Goal: Task Accomplishment & Management: Use online tool/utility

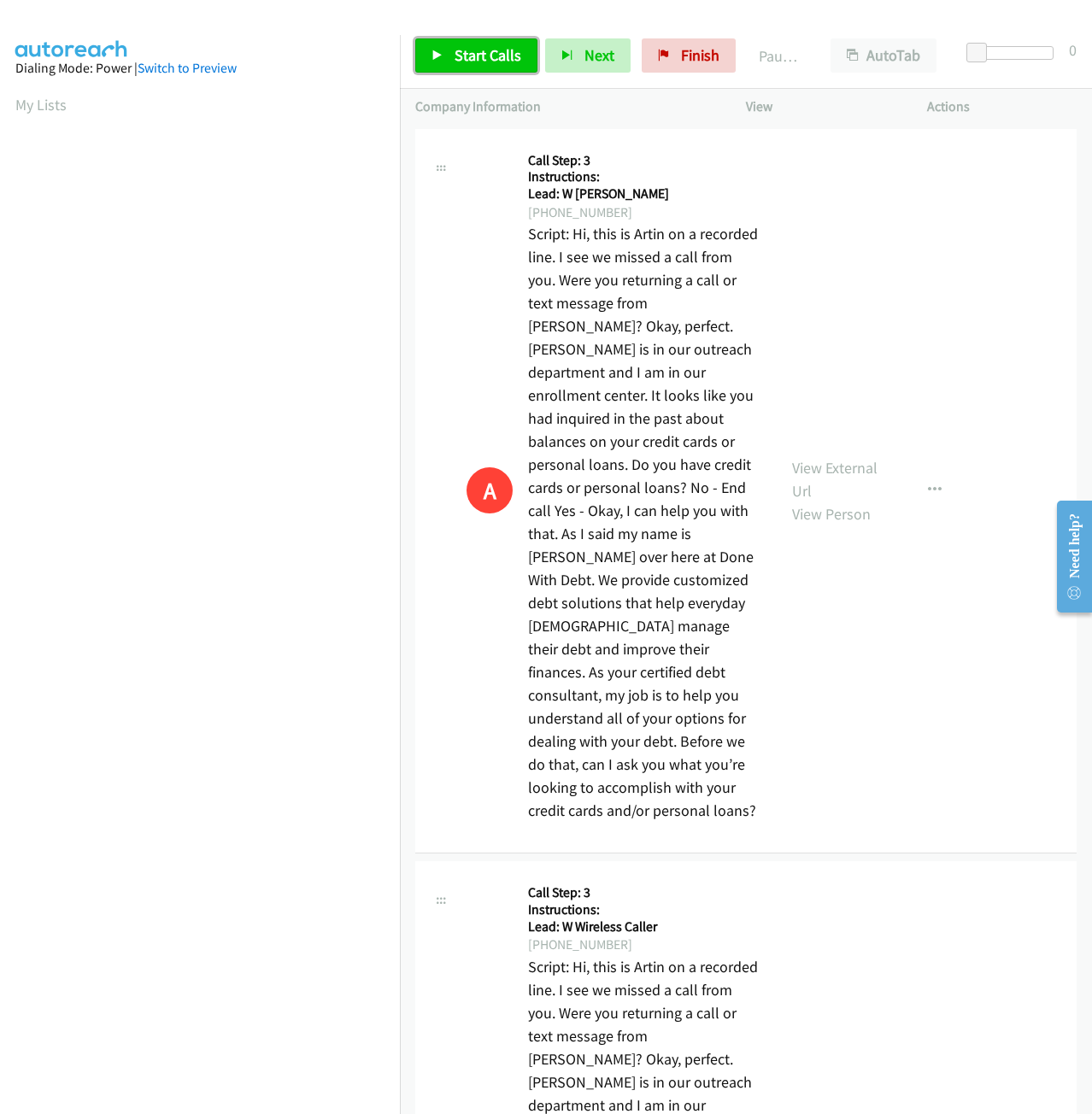
click at [509, 73] on link "Start Calls" at bounding box center [476, 55] width 122 height 35
click at [458, 54] on span "Start Calls" at bounding box center [487, 54] width 66 height 20
drag, startPoint x: 625, startPoint y: 72, endPoint x: 614, endPoint y: 81, distance: 14.2
click at [625, 70] on link "Finish" at bounding box center [660, 55] width 94 height 35
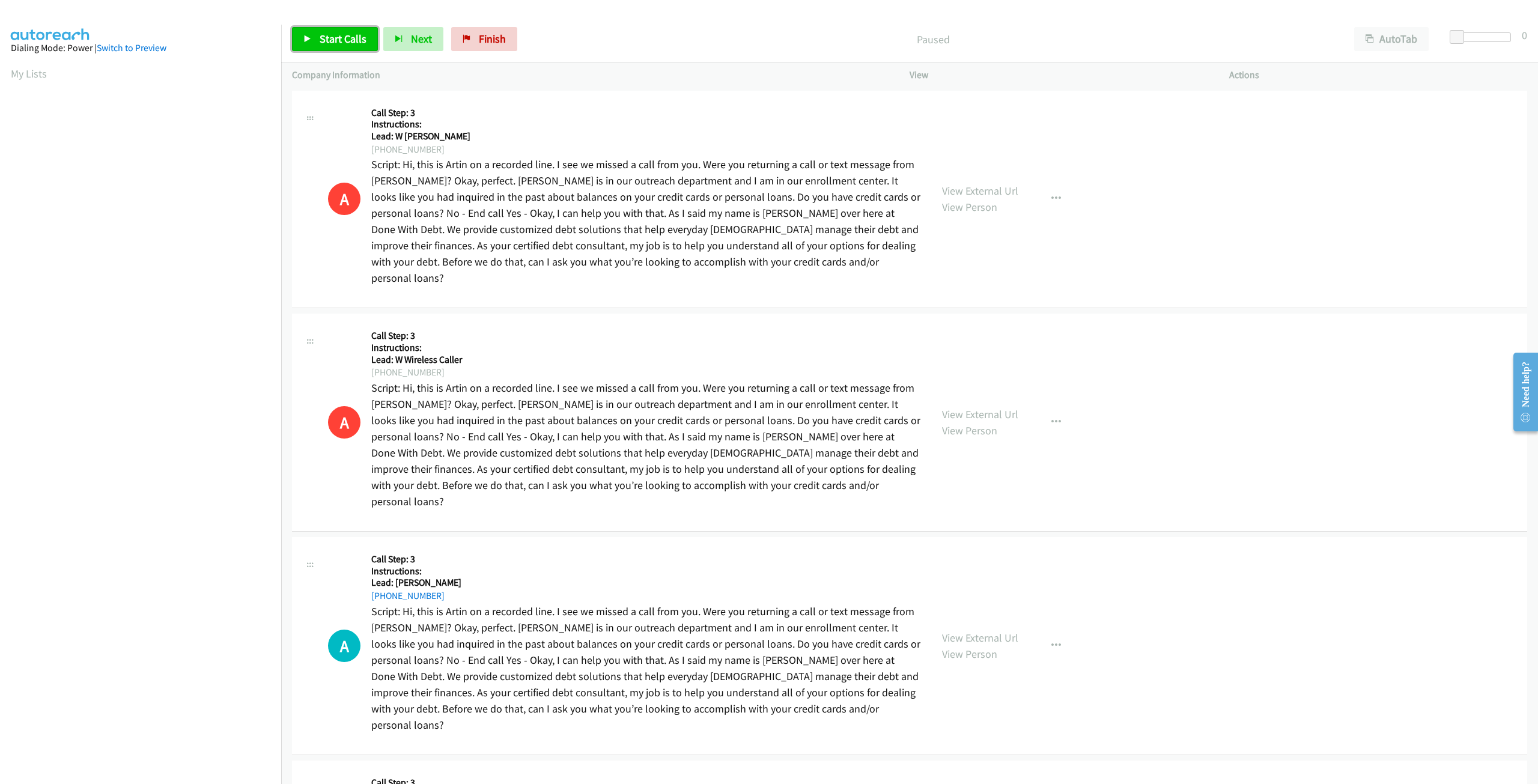
click at [321, 40] on span "Start Calls" at bounding box center [342, 38] width 47 height 14
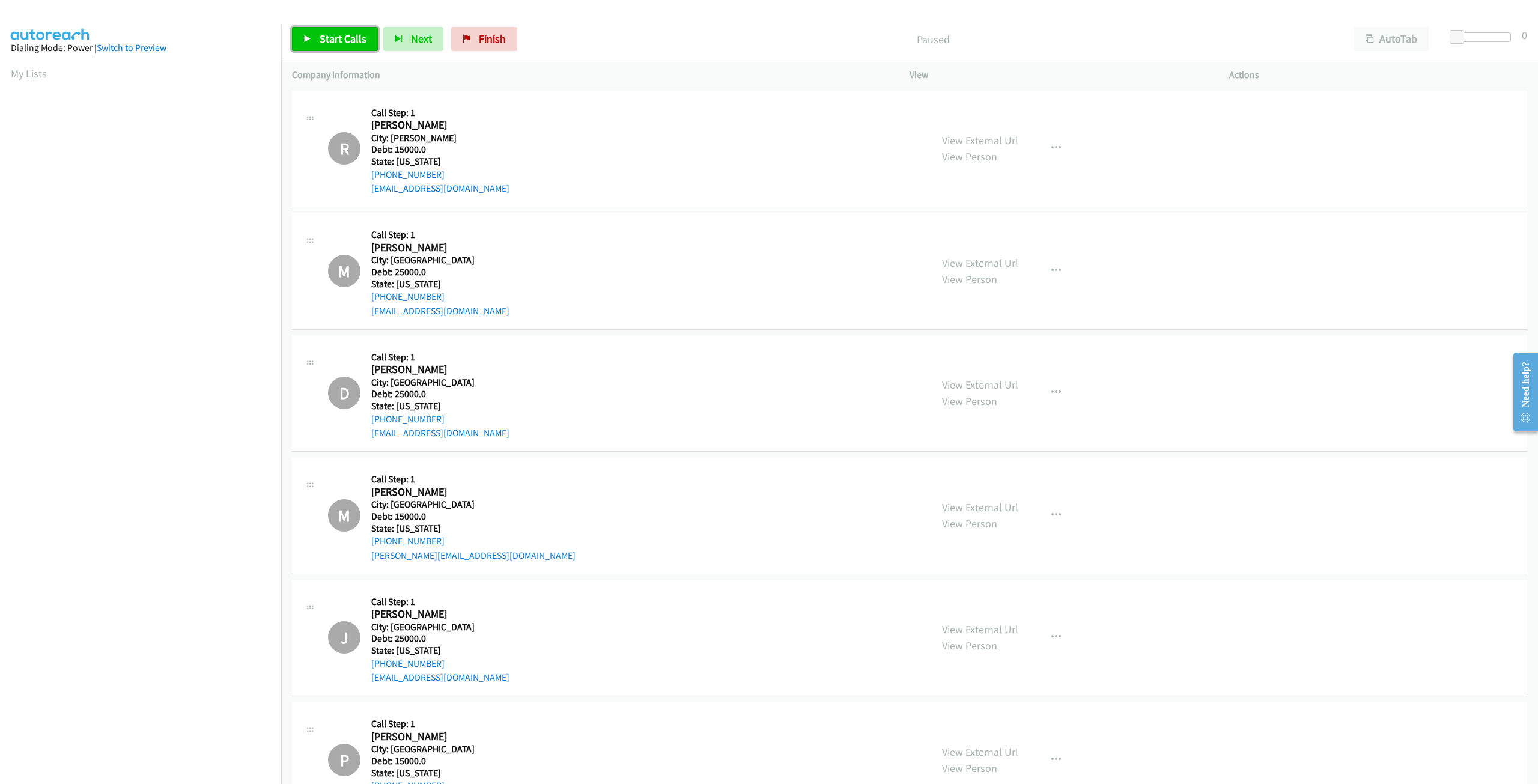
click at [340, 40] on span "Start Calls" at bounding box center [342, 38] width 47 height 14
